Goal: Task Accomplishment & Management: Manage account settings

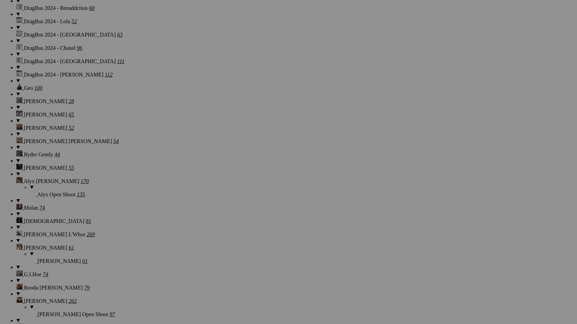
scroll to position [6456, 0]
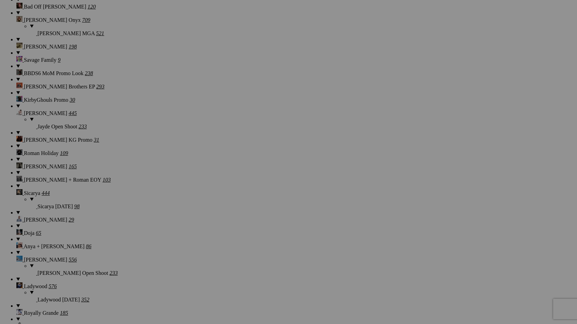
scroll to position [6000, 0]
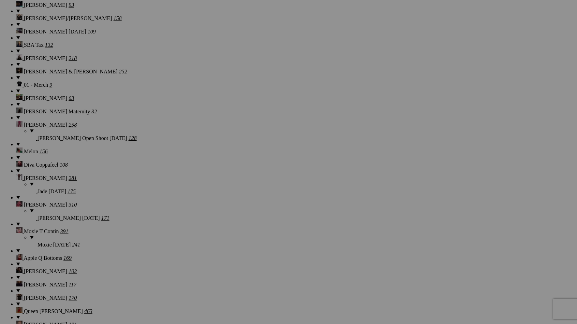
scroll to position [6086, 0]
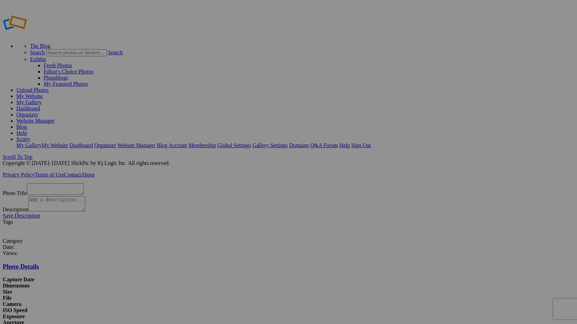
scroll to position [14, 0]
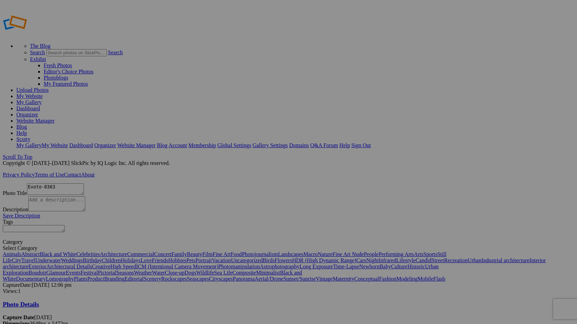
scroll to position [13, 0]
type textarea "Evoto-0363"
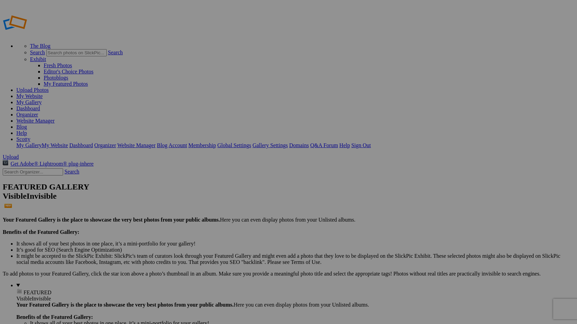
type input "[PERSON_NAME] Family - Maliboo"
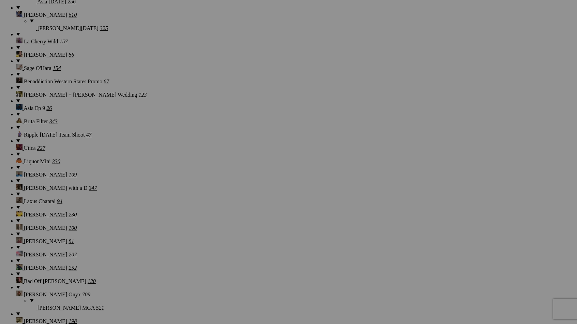
scroll to position [6086, 0]
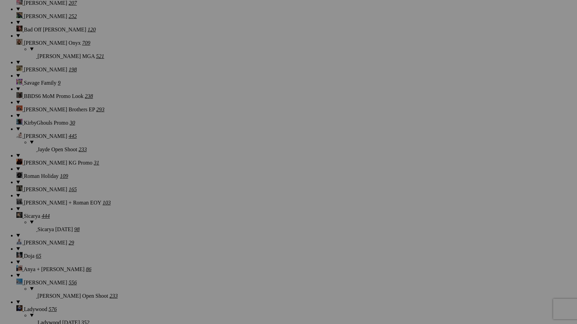
scroll to position [5983, 0]
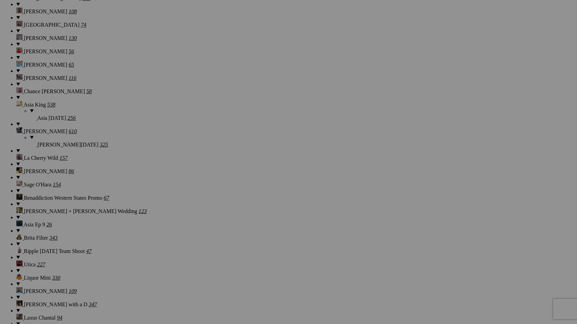
scroll to position [5814, 0]
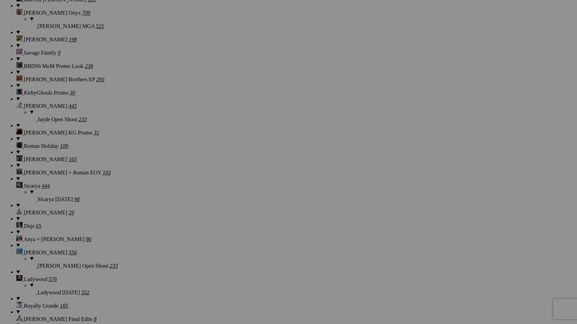
scroll to position [6016, 0]
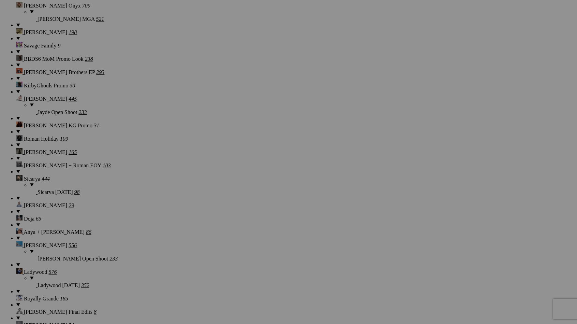
scroll to position [6024, 0]
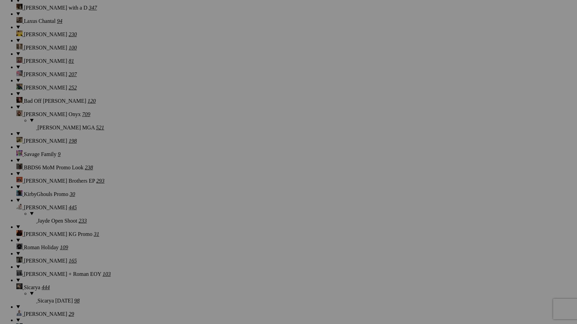
scroll to position [5904, 0]
